Goal: Information Seeking & Learning: Check status

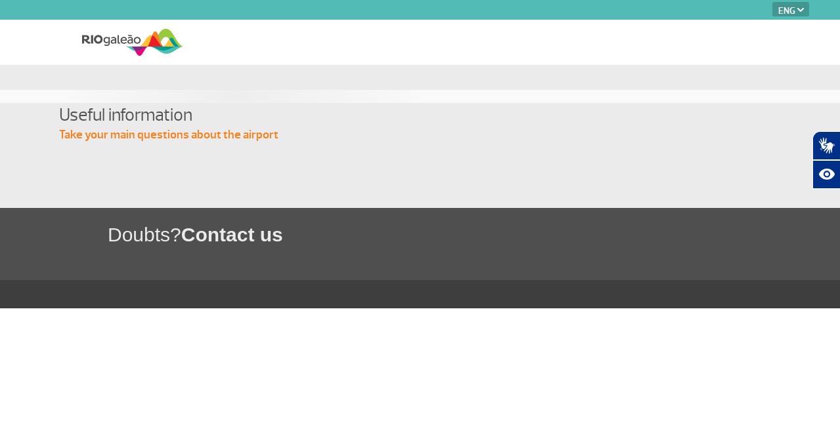
select select "en"
click at [154, 41] on img at bounding box center [132, 42] width 101 height 32
select select "en"
click at [137, 37] on img at bounding box center [132, 42] width 101 height 32
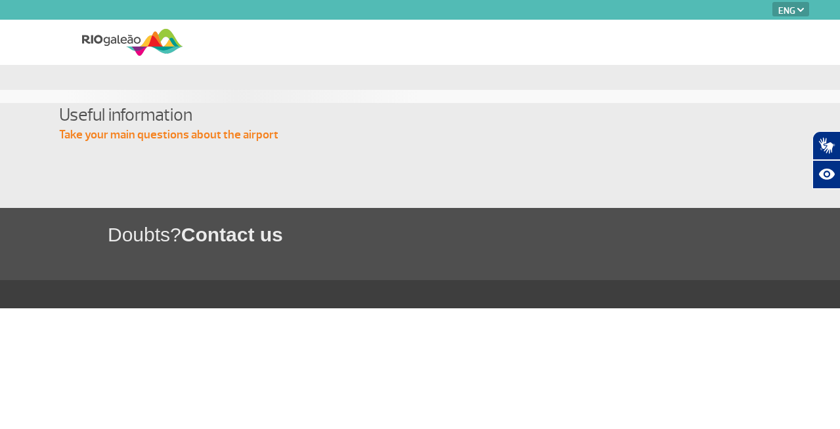
click at [114, 35] on img at bounding box center [132, 42] width 101 height 32
select select "en"
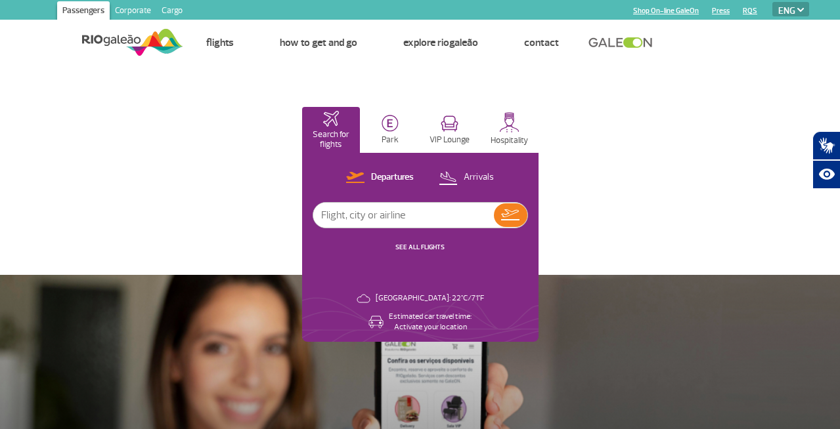
select select "es"
click at [772, 2] on select "PT ENG ESP" at bounding box center [790, 9] width 37 height 14
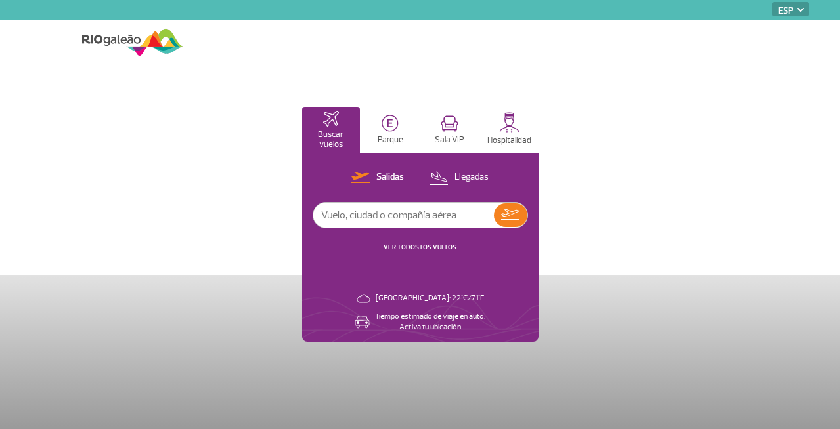
select select "es"
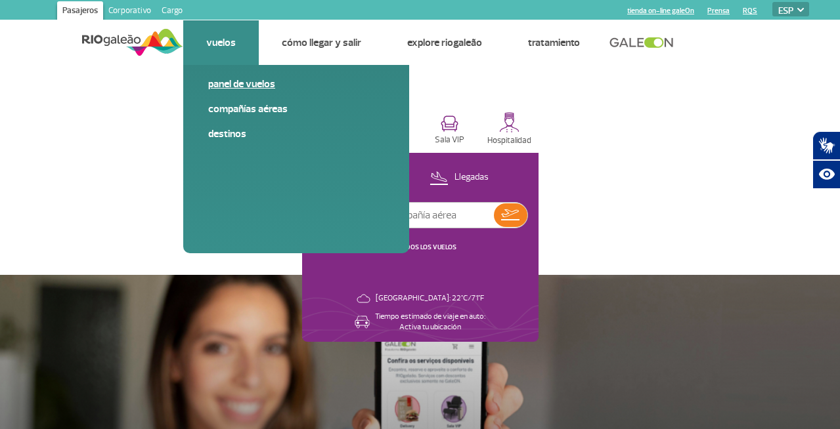
click at [232, 87] on link "Panel de vuelos" at bounding box center [296, 84] width 176 height 14
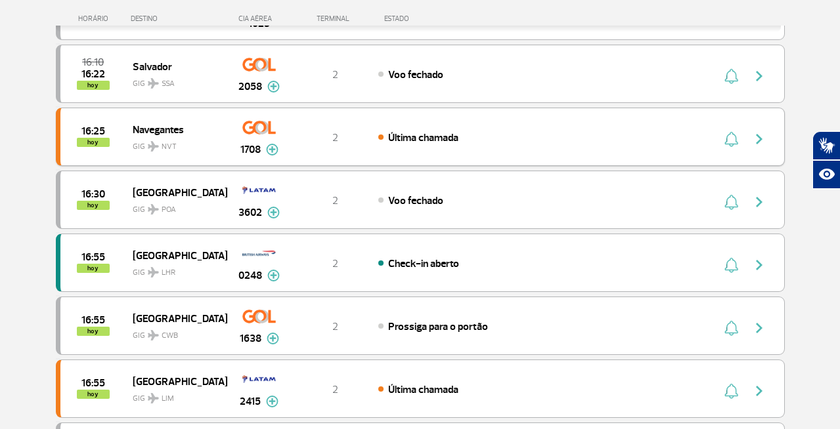
scroll to position [473, 0]
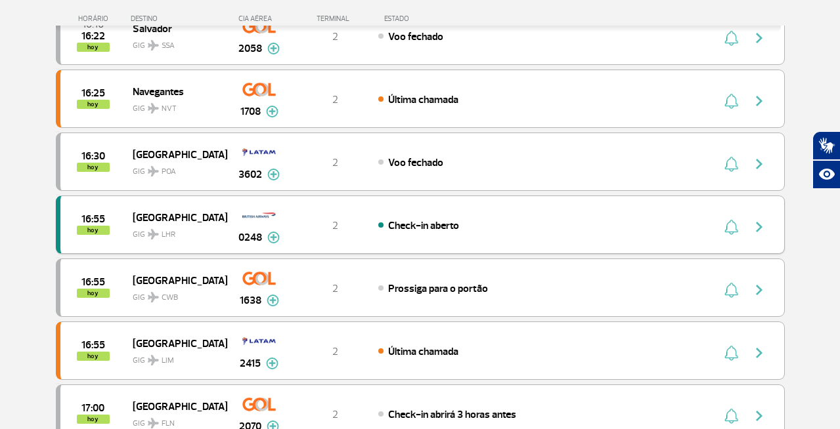
click at [275, 242] on img at bounding box center [273, 238] width 12 height 12
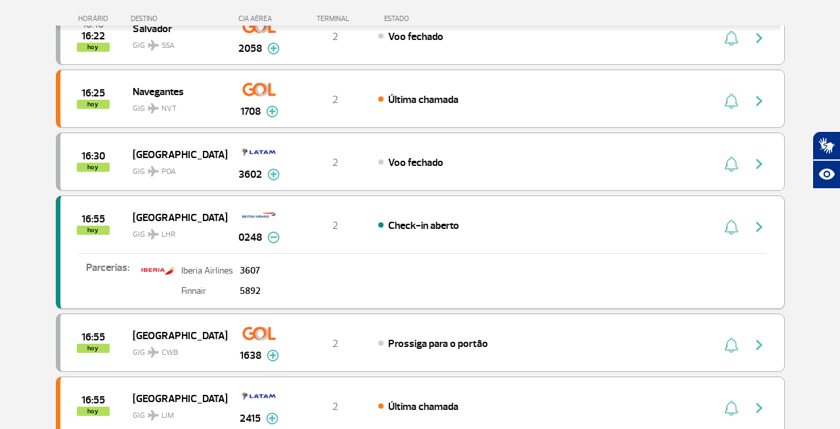
click at [275, 241] on img at bounding box center [273, 238] width 12 height 12
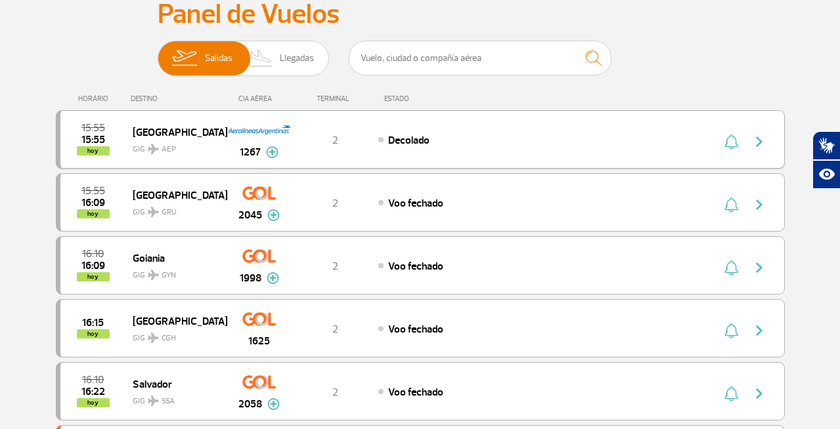
scroll to position [0, 0]
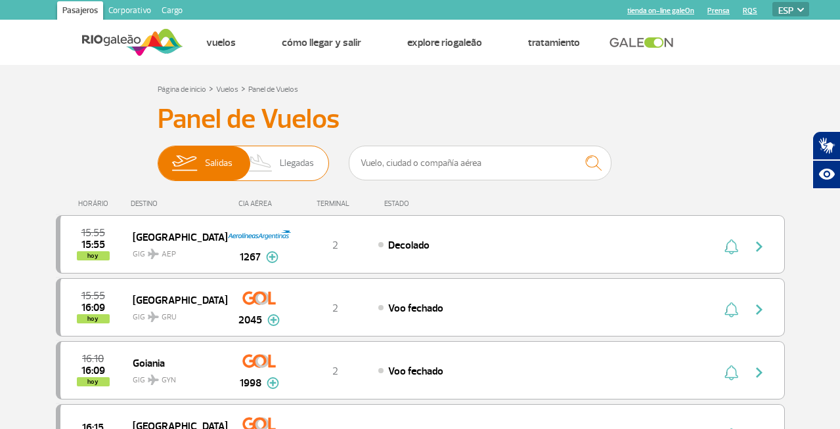
click at [291, 167] on span "Llegadas" at bounding box center [297, 163] width 34 height 34
click at [158, 157] on input "[PERSON_NAME]" at bounding box center [158, 157] width 0 height 0
